Goal: Task Accomplishment & Management: Use online tool/utility

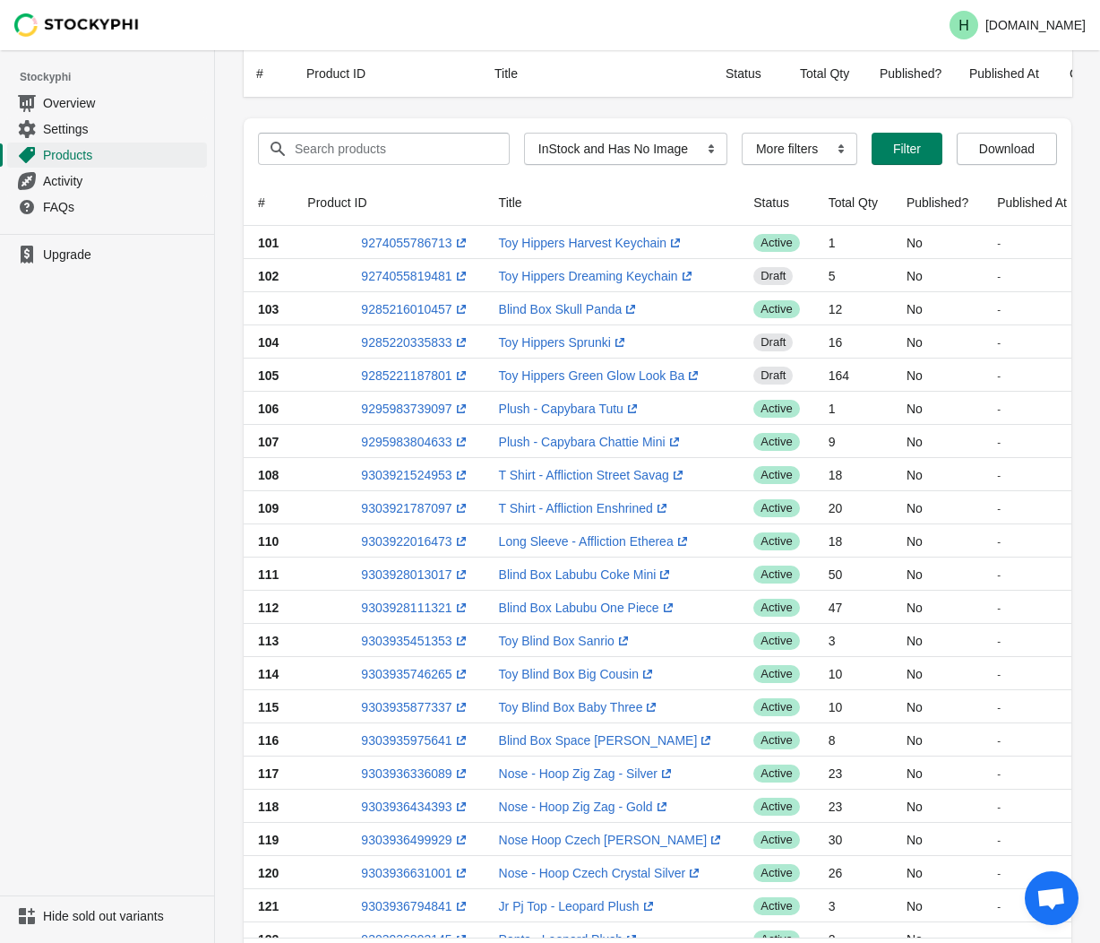
select select "instock_has_no_image"
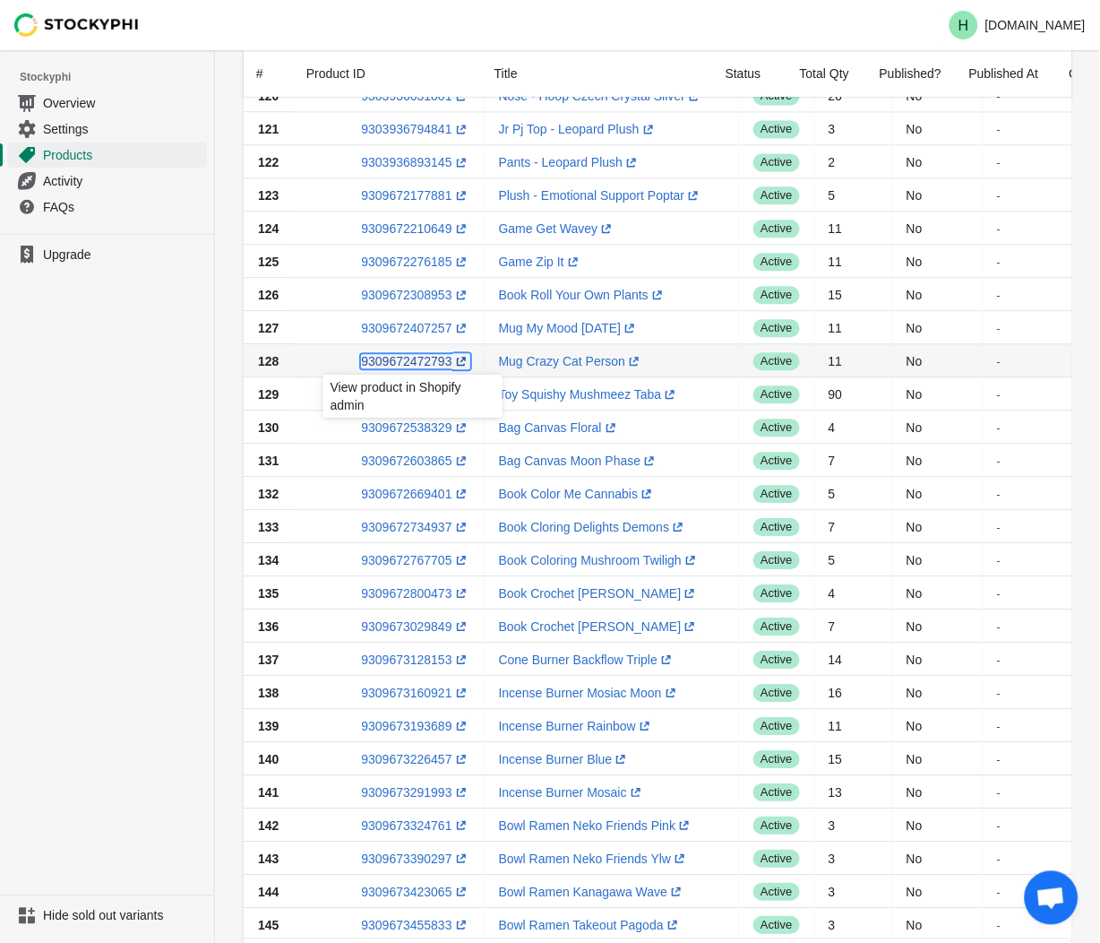
click at [403, 358] on link "9309672472793 (opens a new window)" at bounding box center [415, 361] width 108 height 14
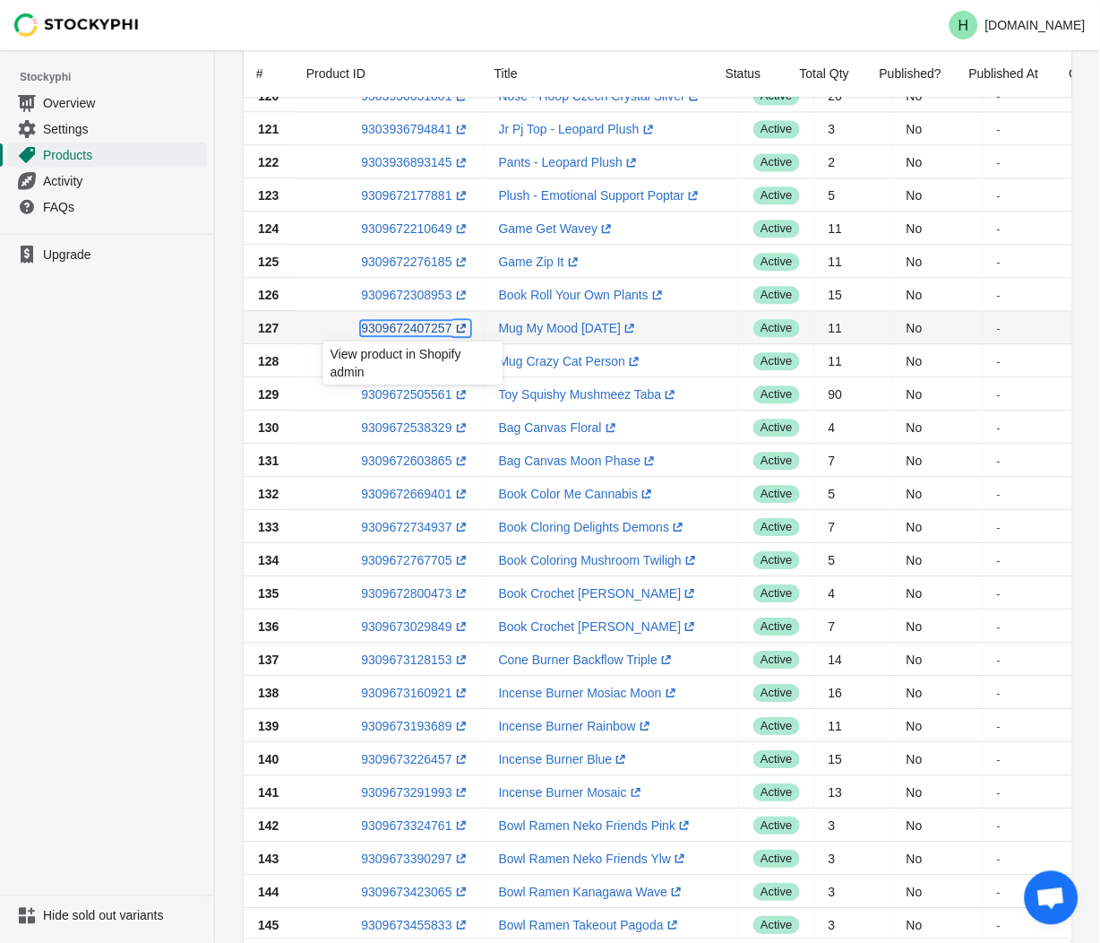
click at [405, 326] on link "9309672407257 (opens a new window)" at bounding box center [415, 328] width 108 height 14
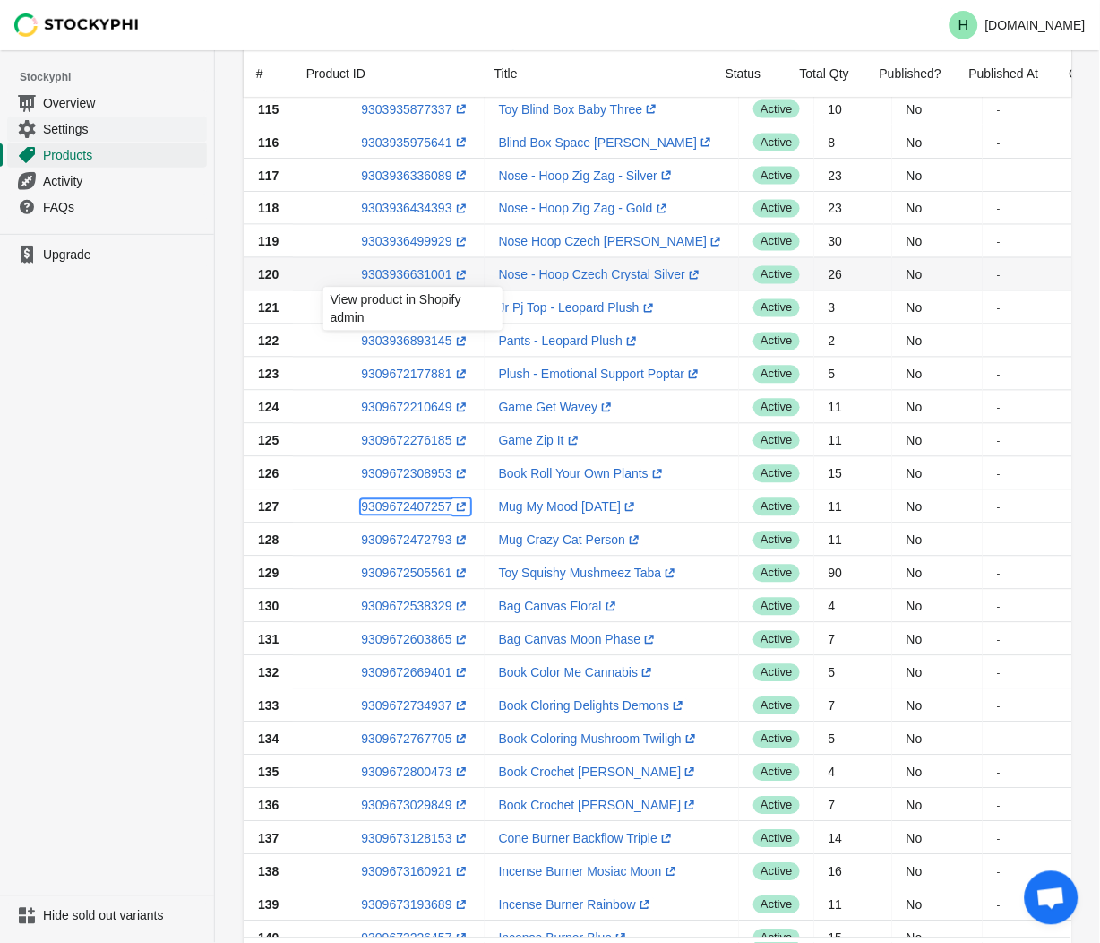
scroll to position [379, 0]
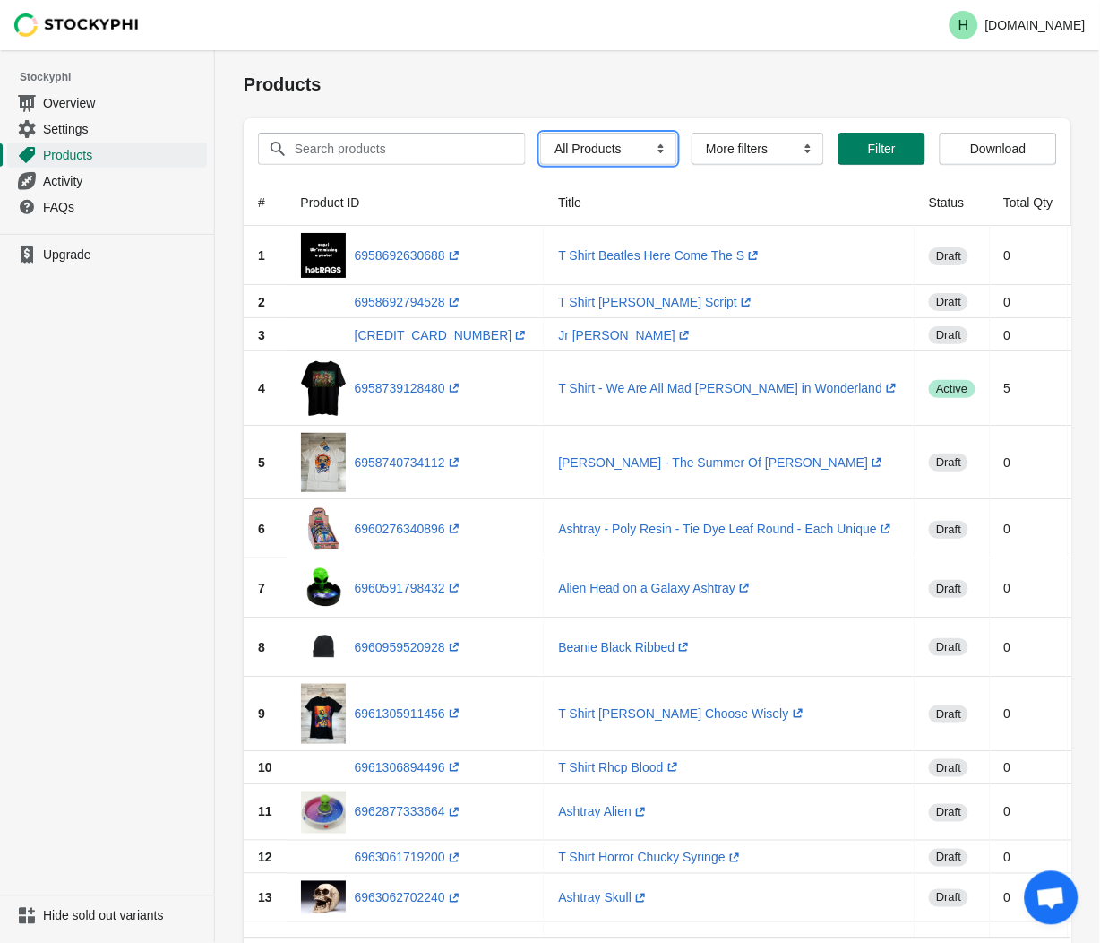
click at [651, 152] on select "All Products InStock InStock Published InStock Un-Published OOS OOS Published O…" at bounding box center [608, 149] width 137 height 32
select select "instock_has_no_image"
click at [540, 133] on select "All Products InStock InStock Published InStock Un-Published OOS OOS Published O…" at bounding box center [608, 149] width 137 height 32
click at [901, 153] on span "Filter" at bounding box center [907, 149] width 28 height 14
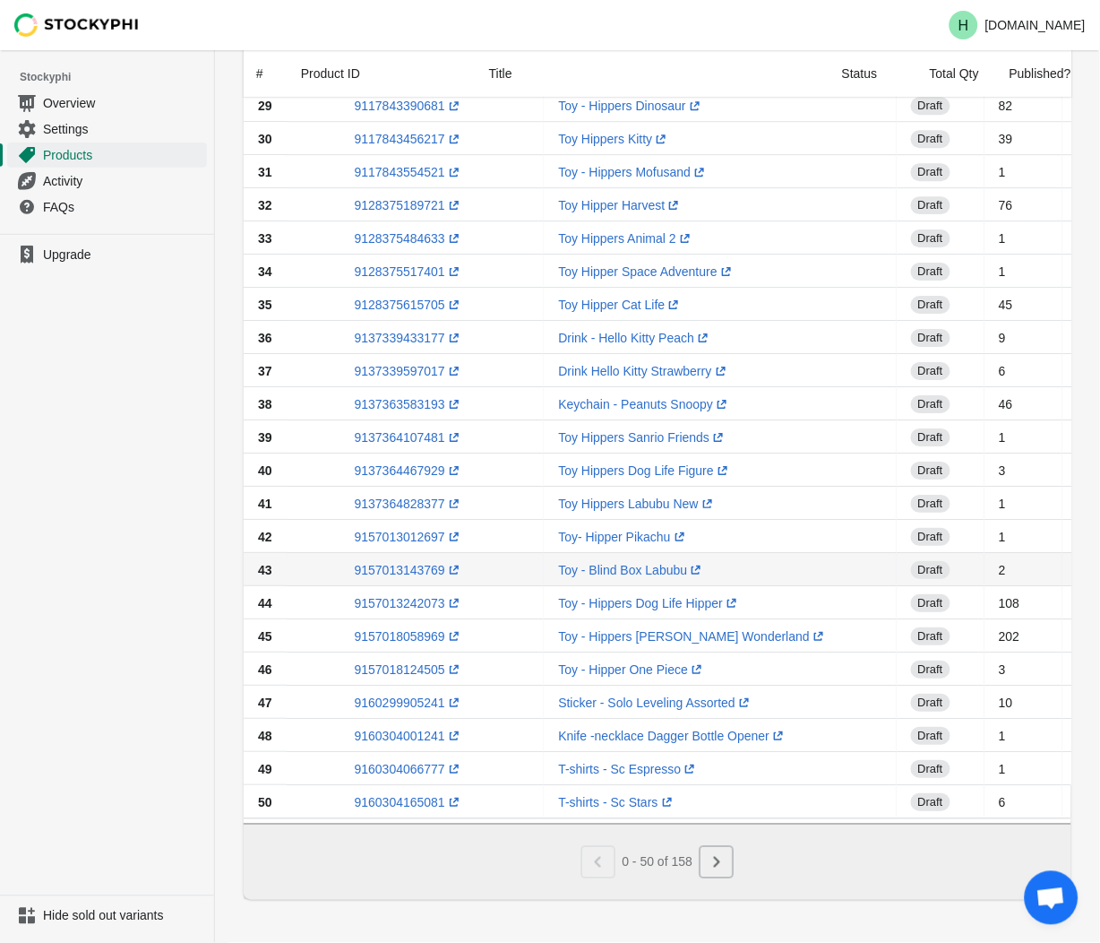
scroll to position [1076, 0]
click at [729, 863] on button "Next" at bounding box center [717, 862] width 34 height 32
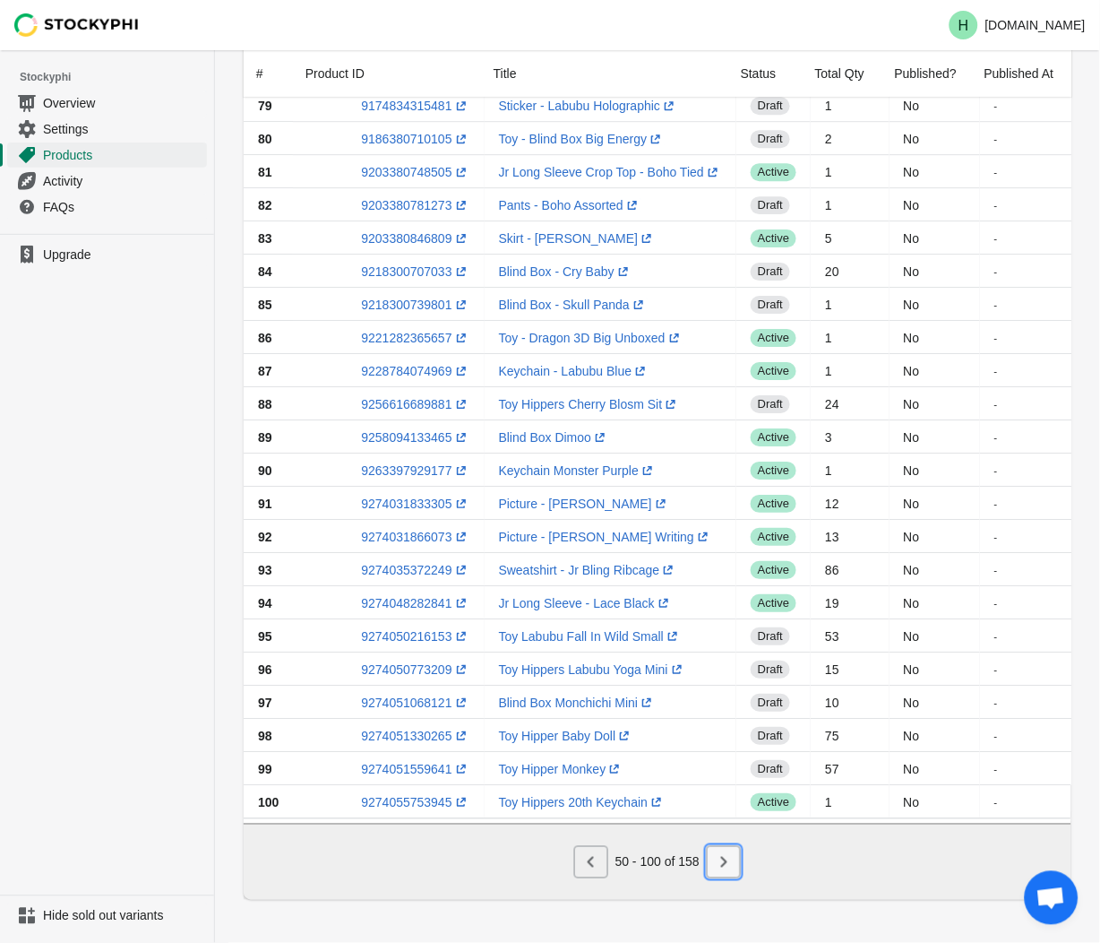
click at [721, 856] on icon "Next" at bounding box center [724, 862] width 18 height 18
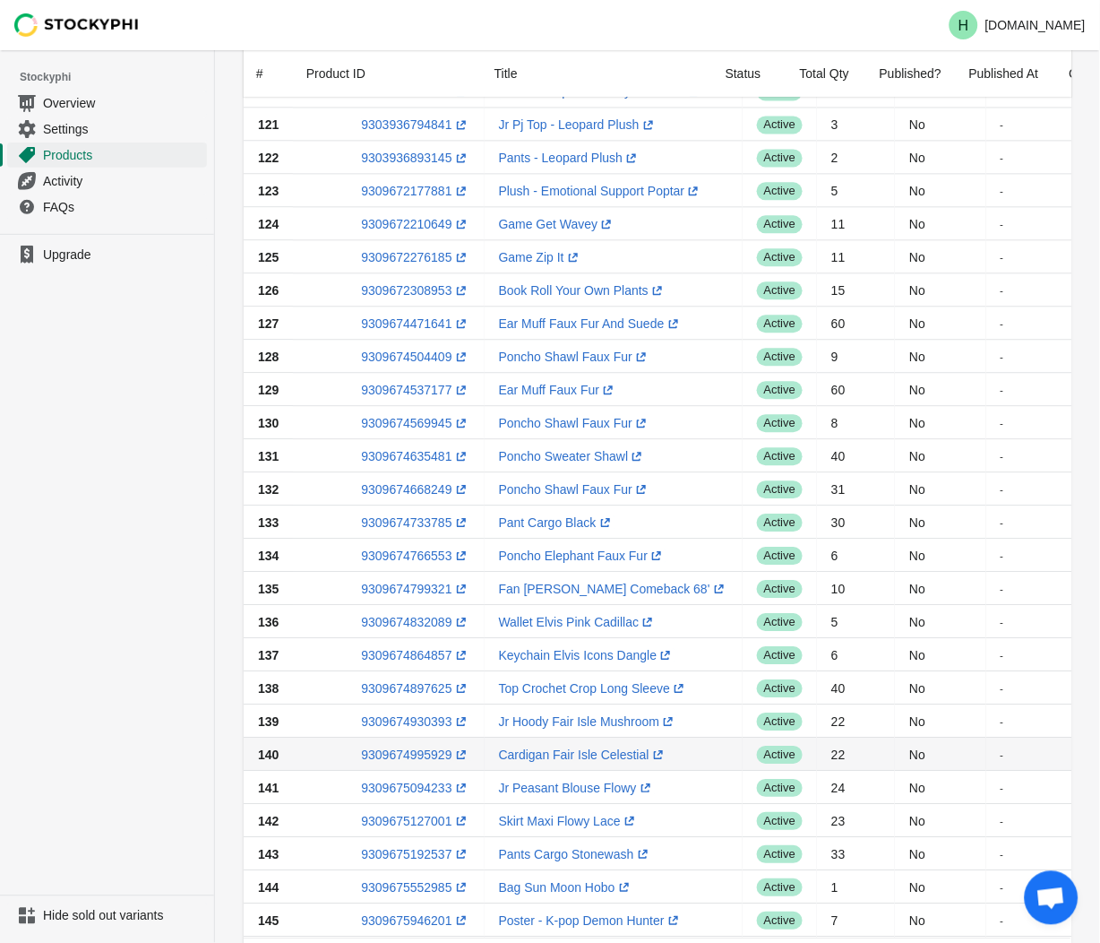
scroll to position [777, 0]
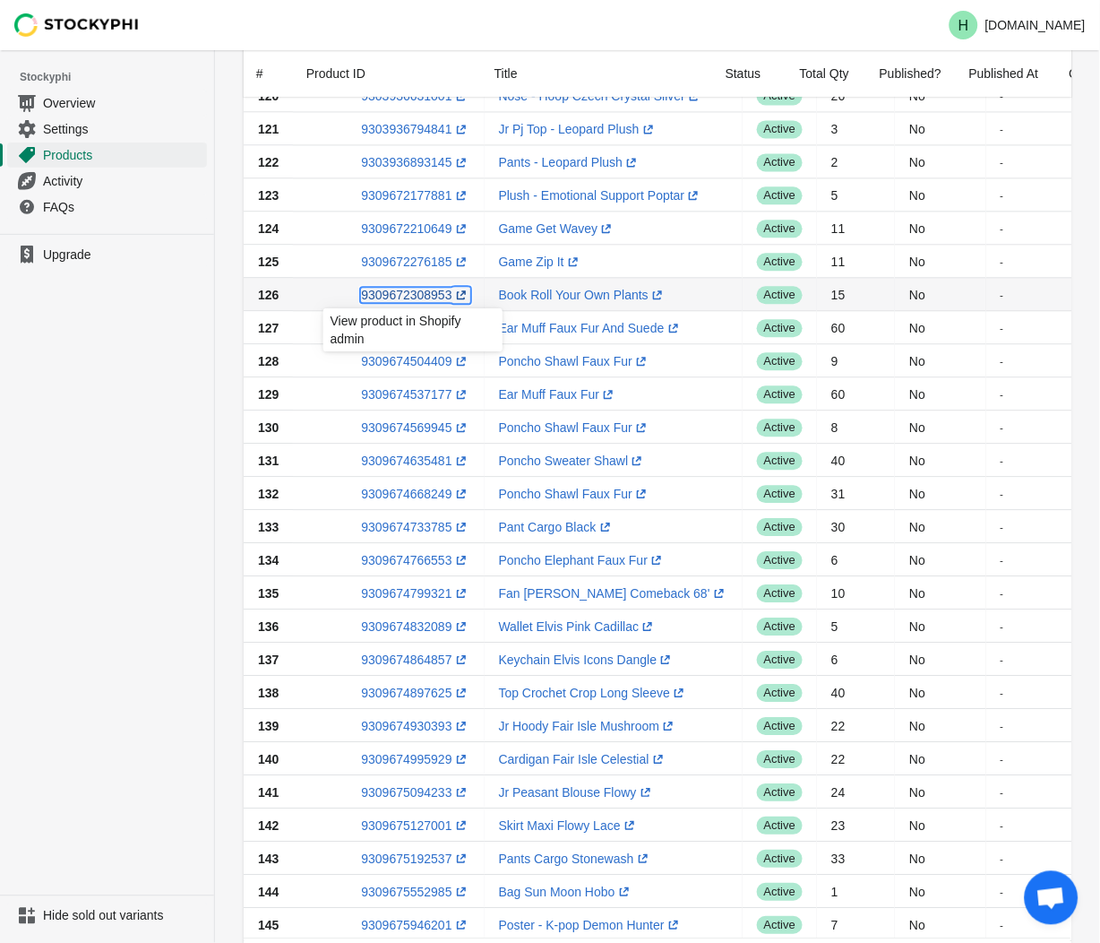
click at [395, 290] on link "9309672308953 (opens a new window)" at bounding box center [415, 295] width 108 height 14
click at [156, 418] on ul "Upgrade" at bounding box center [107, 564] width 214 height 661
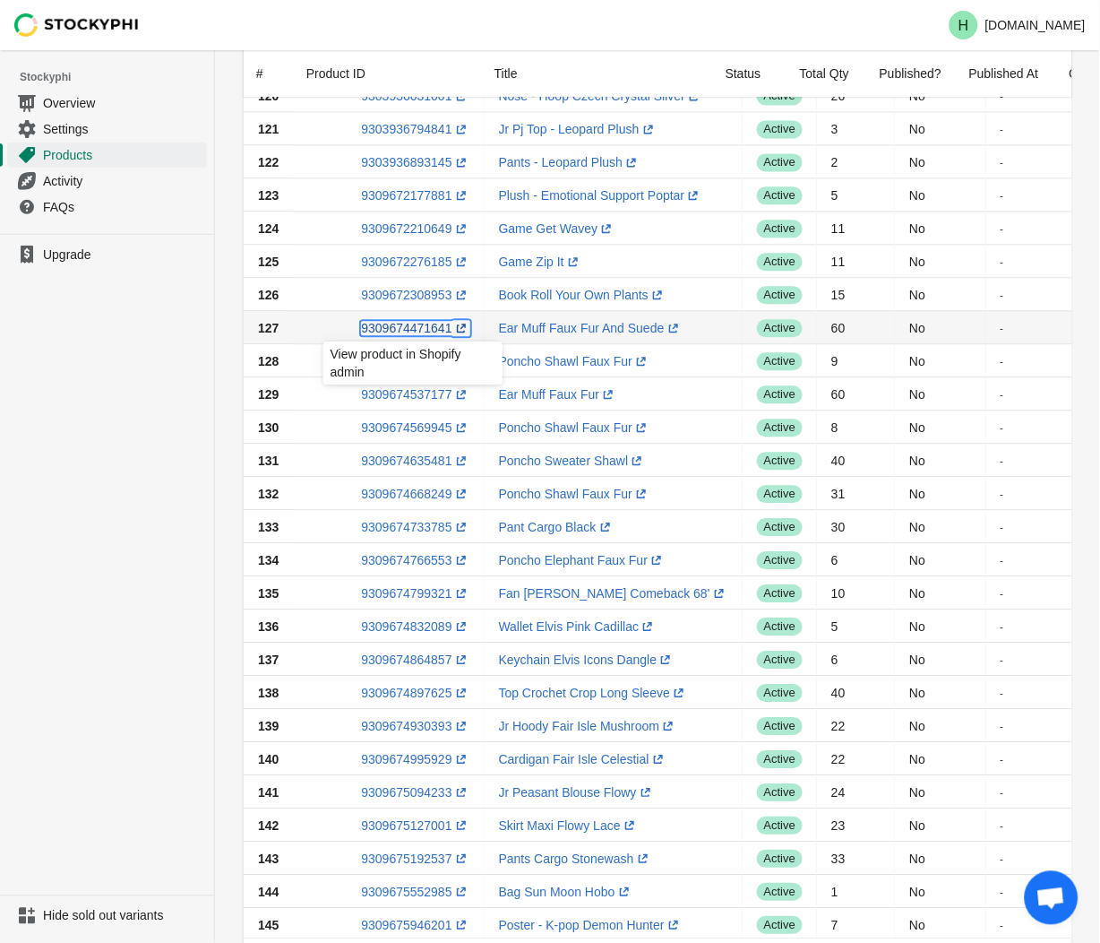
click at [415, 328] on link "9309674471641 (opens a new window)" at bounding box center [415, 328] width 108 height 14
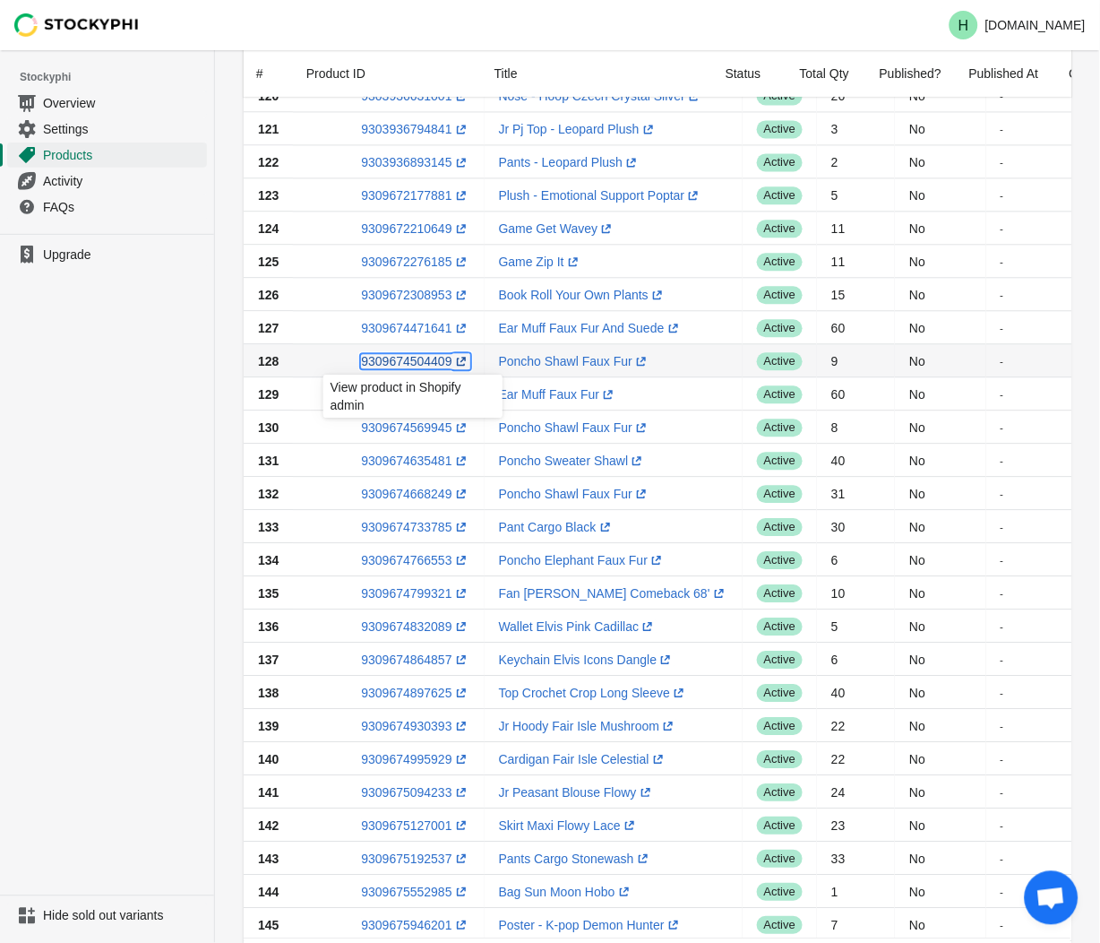
click at [400, 363] on link "9309674504409 (opens a new window)" at bounding box center [415, 361] width 108 height 14
click at [137, 342] on ul "Upgrade" at bounding box center [107, 564] width 214 height 661
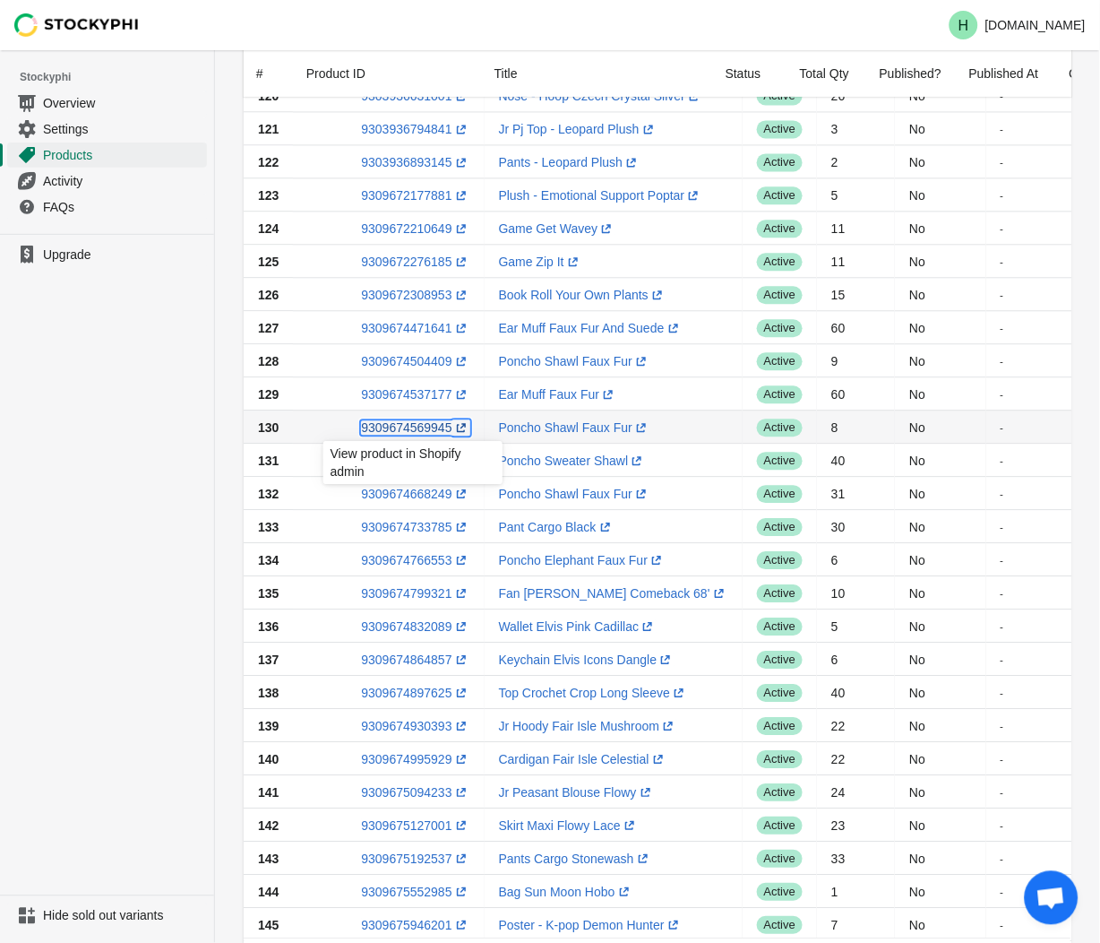
click at [406, 427] on link "9309674569945 (opens a new window)" at bounding box center [415, 427] width 108 height 14
click at [88, 410] on ul "Upgrade" at bounding box center [107, 564] width 214 height 661
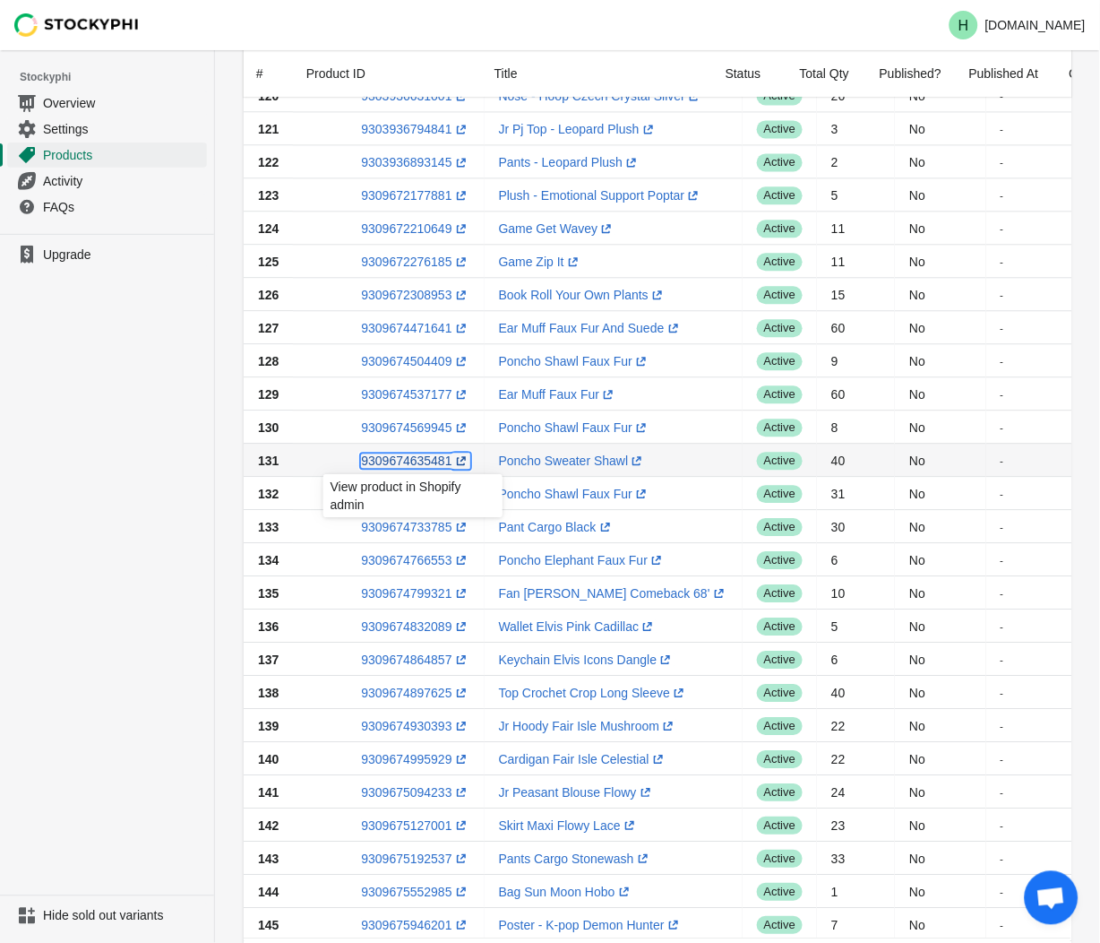
click at [413, 464] on link "9309674635481 (opens a new window)" at bounding box center [415, 460] width 108 height 14
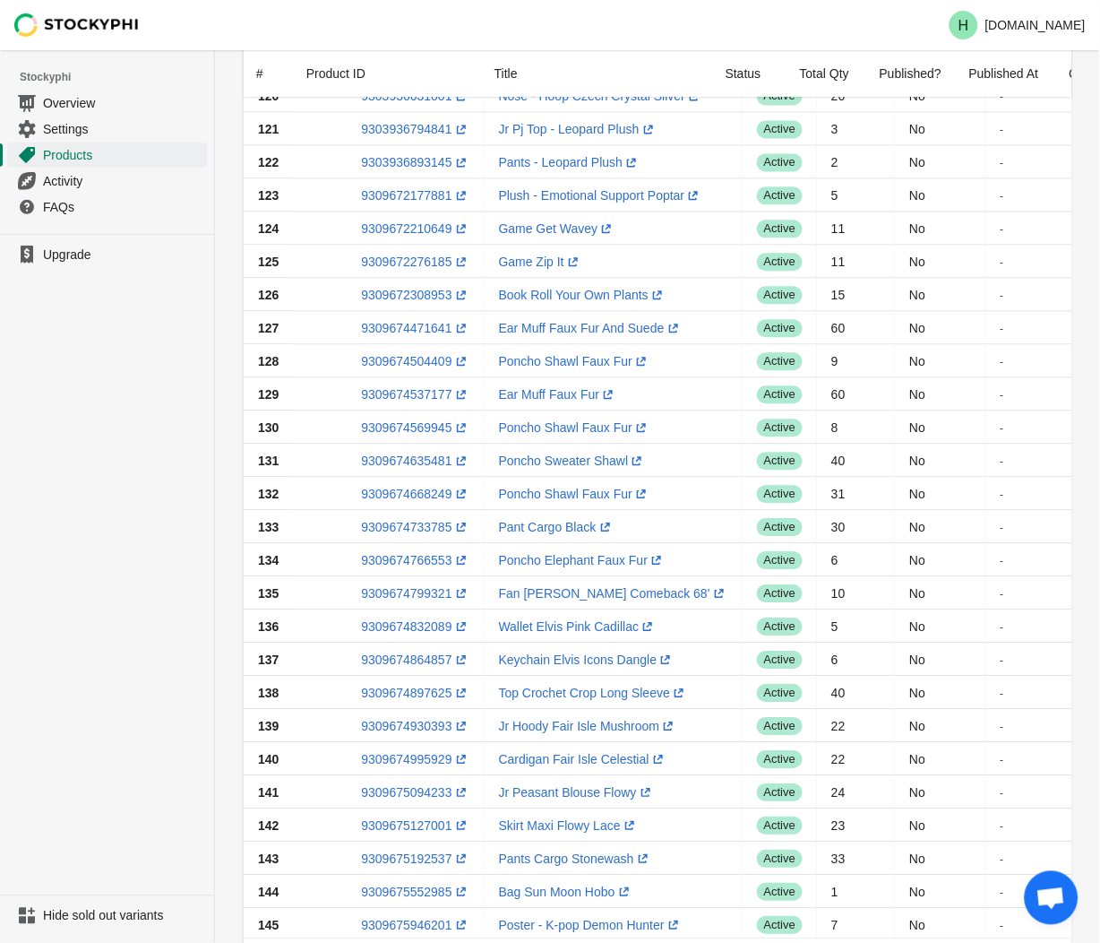
click at [106, 494] on ul "Upgrade" at bounding box center [107, 564] width 214 height 661
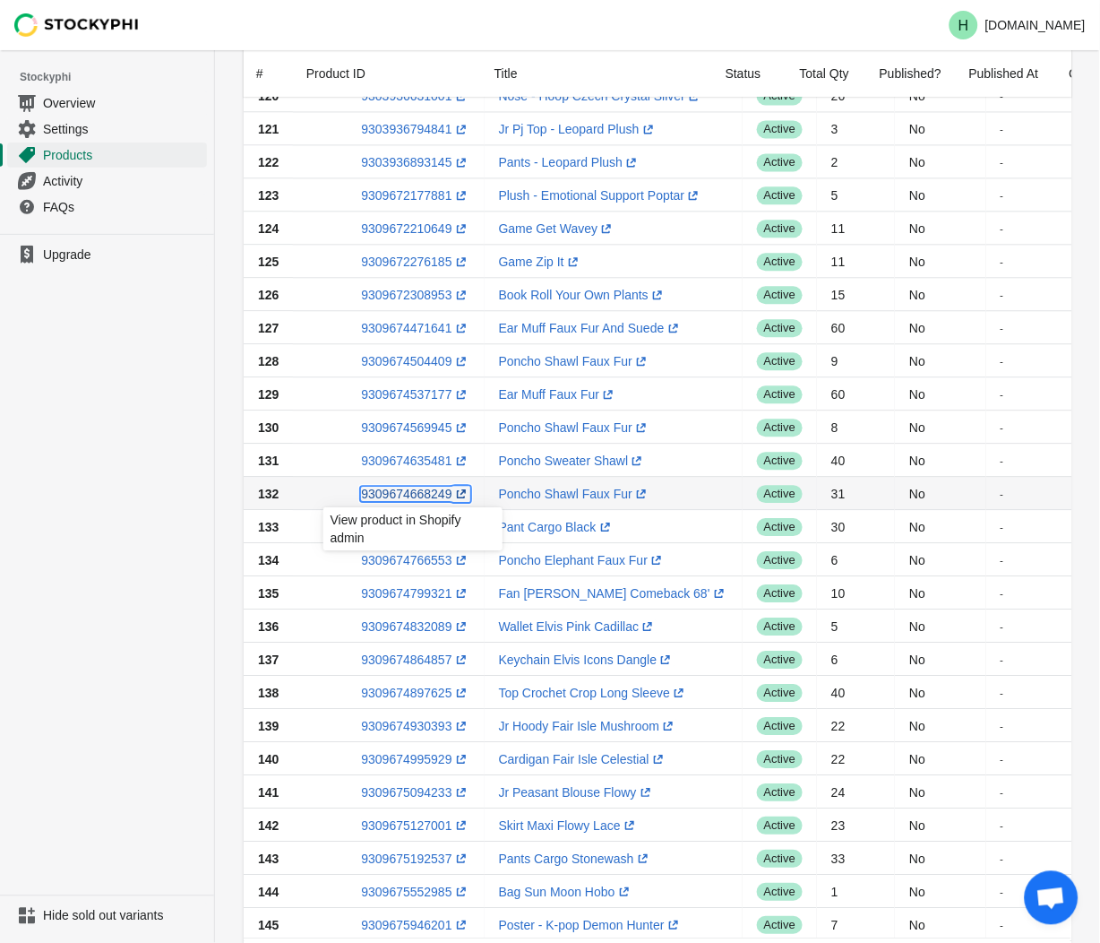
click at [414, 495] on link "9309674668249 (opens a new window)" at bounding box center [415, 494] width 108 height 14
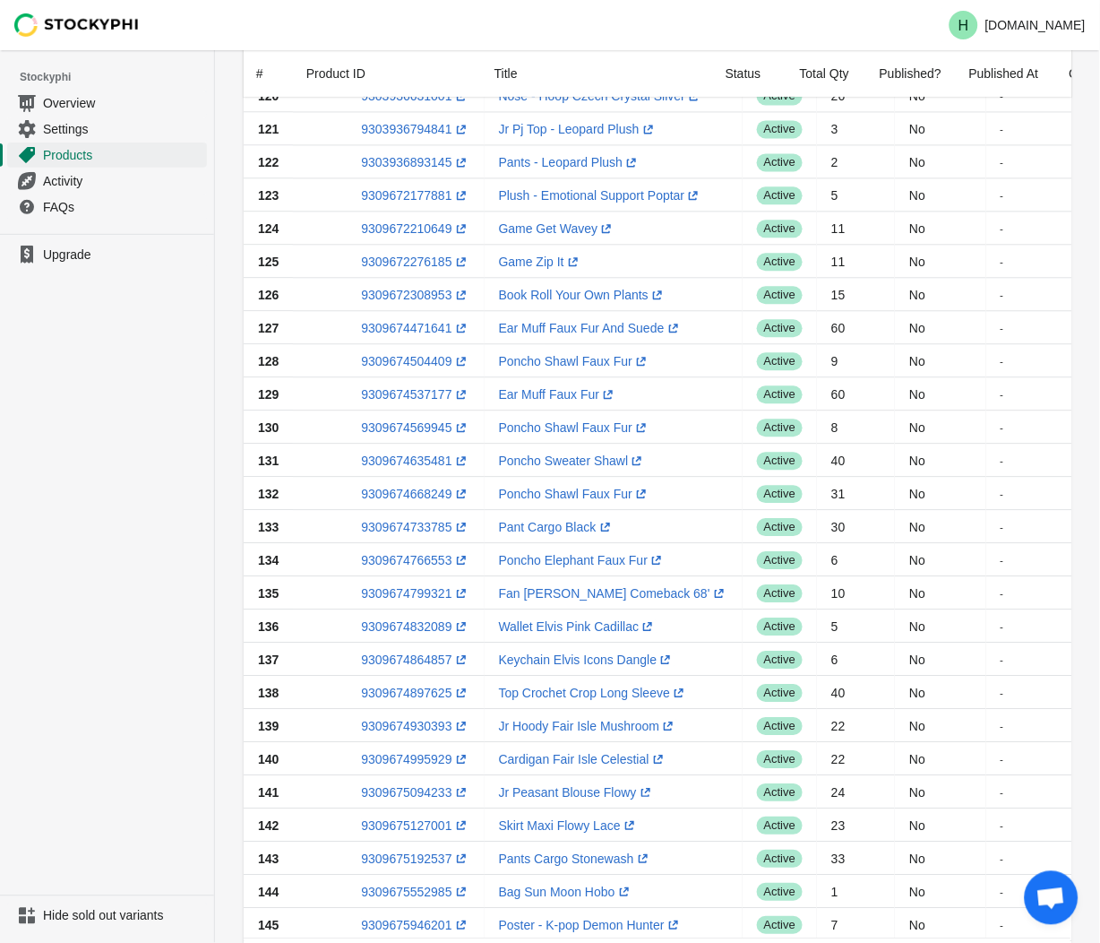
click at [126, 491] on ul "Upgrade" at bounding box center [107, 564] width 214 height 661
click at [400, 563] on link "9309674766553 (opens a new window)" at bounding box center [415, 560] width 108 height 14
click at [403, 325] on link "9309674471641 (opens a new window)" at bounding box center [415, 328] width 108 height 14
click at [405, 366] on link "9309674504409 (opens a new window)" at bounding box center [415, 361] width 108 height 14
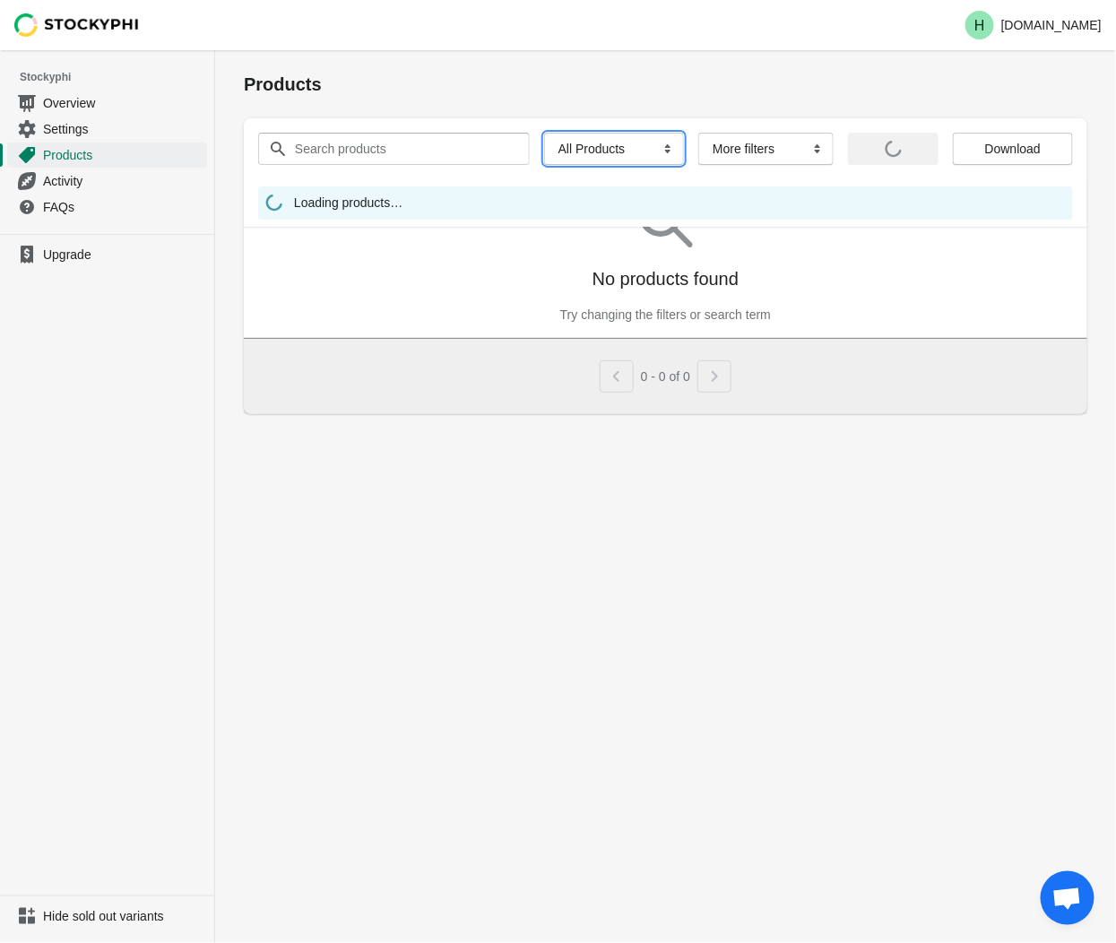
click at [660, 150] on select "All Products InStock InStock Published InStock Un-Published OOS OOS Published O…" at bounding box center [614, 149] width 140 height 32
select select "instock_has_no_image"
click at [544, 133] on select "All Products InStock InStock Published InStock Un-Published OOS OOS Published O…" at bounding box center [614, 149] width 140 height 32
